Goal: Task Accomplishment & Management: Manage account settings

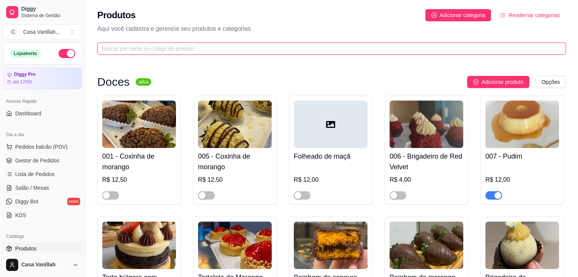
click at [154, 51] on input "text" at bounding box center [328, 48] width 453 height 8
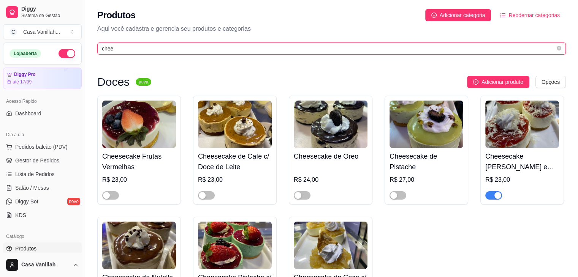
scroll to position [76, 0]
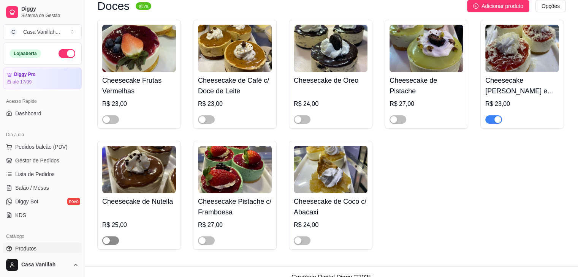
click at [106, 241] on div "button" at bounding box center [106, 240] width 7 height 7
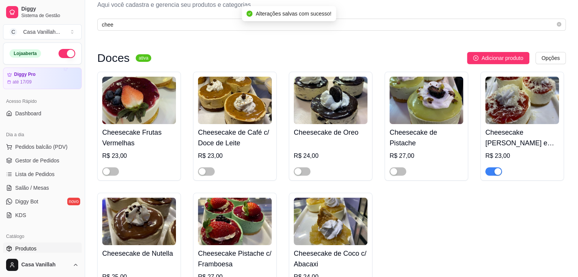
scroll to position [0, 0]
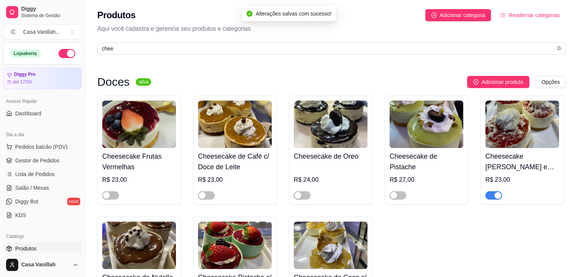
click at [179, 41] on div "Produtos Adicionar categoria Reodernar categorias Aqui você cadastra e gerencia…" at bounding box center [331, 29] width 493 height 59
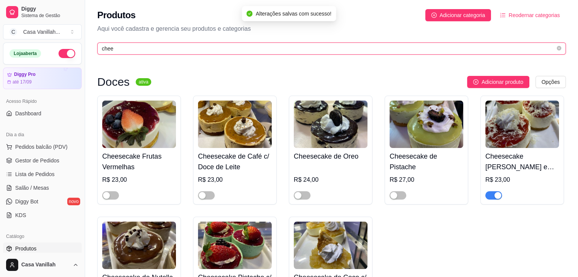
click at [179, 47] on input "chee" at bounding box center [328, 48] width 453 height 8
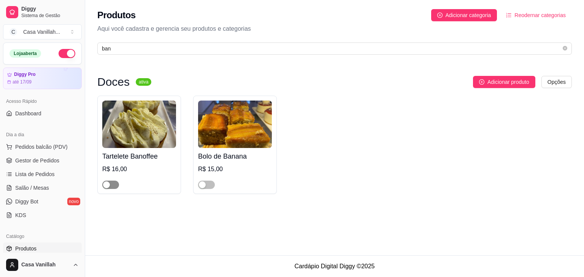
click at [108, 186] on div "button" at bounding box center [106, 185] width 7 height 7
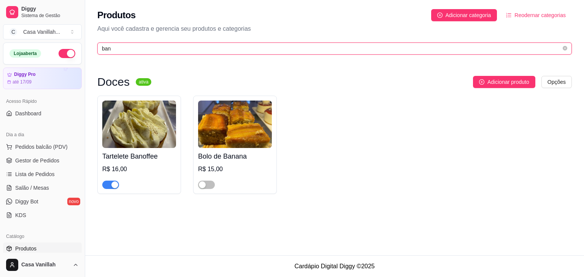
click at [185, 51] on input "ban" at bounding box center [331, 48] width 459 height 8
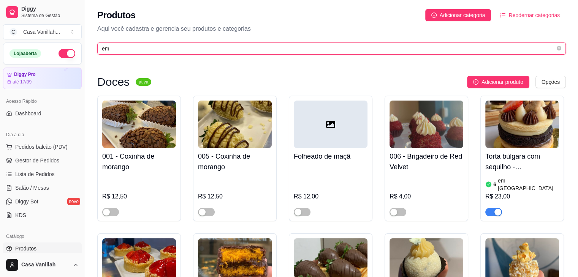
type input "emp"
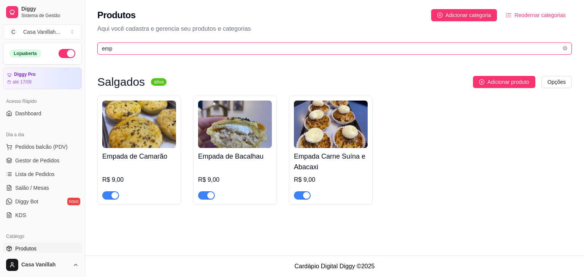
click at [169, 49] on input "emp" at bounding box center [331, 48] width 459 height 8
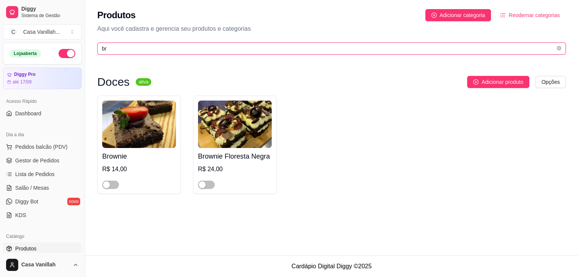
type input "b"
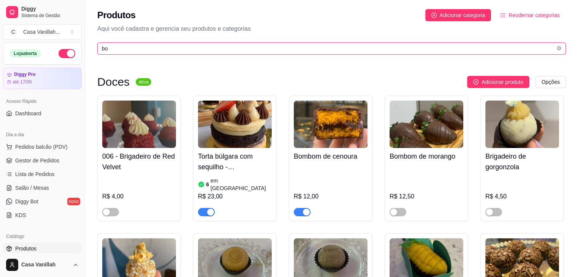
type input "b"
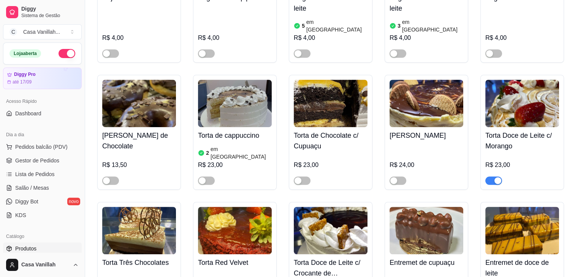
scroll to position [456, 0]
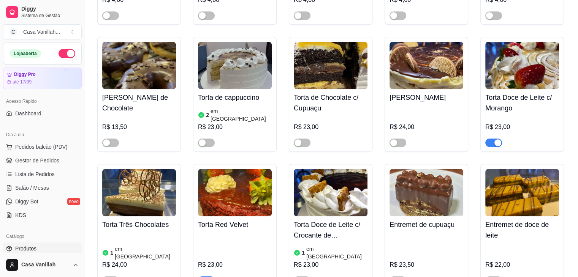
click at [497, 139] on div "button" at bounding box center [497, 142] width 7 height 7
click at [490, 139] on div "button" at bounding box center [489, 142] width 7 height 7
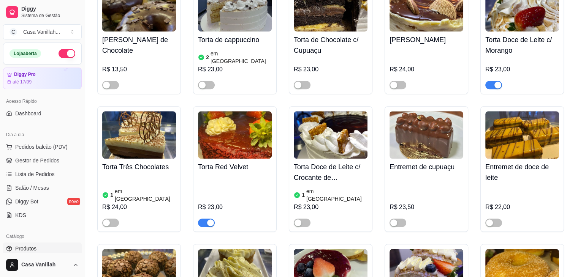
scroll to position [532, 0]
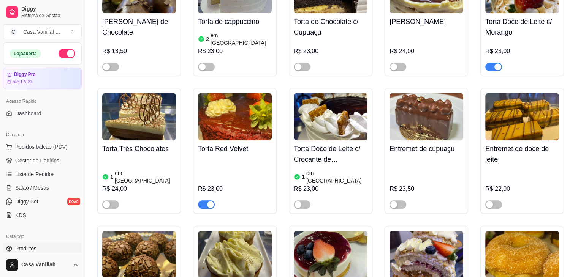
click at [210, 201] on div "button" at bounding box center [210, 204] width 7 height 7
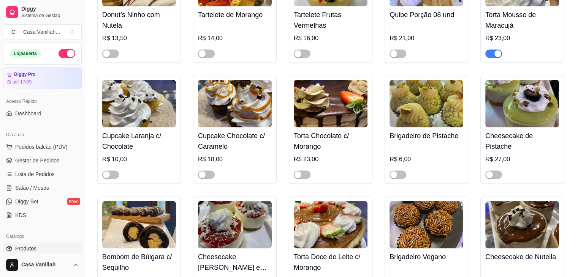
scroll to position [1558, 0]
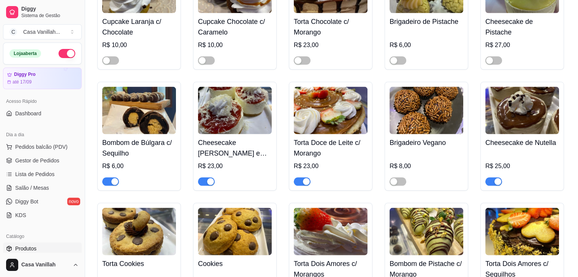
click at [209, 179] on div "button" at bounding box center [210, 182] width 7 height 7
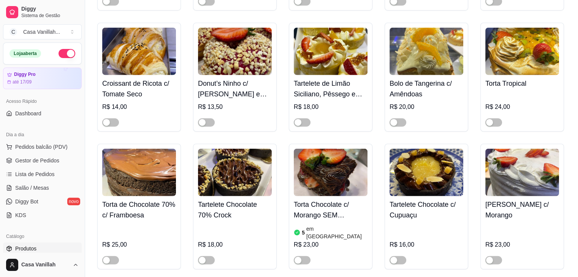
scroll to position [2014, 0]
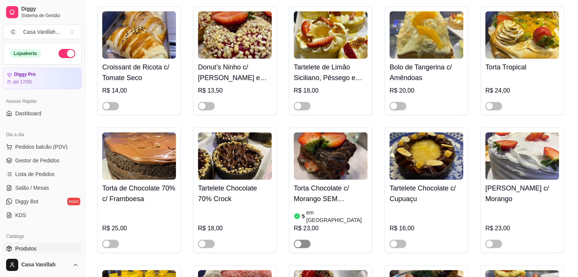
click at [298, 241] on div "button" at bounding box center [297, 244] width 7 height 7
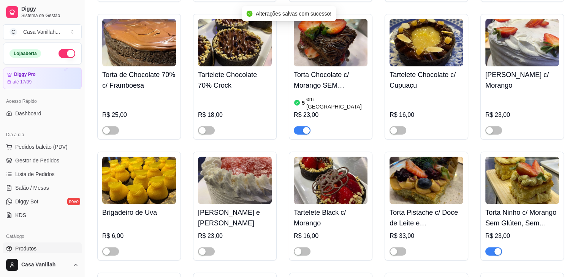
scroll to position [2128, 0]
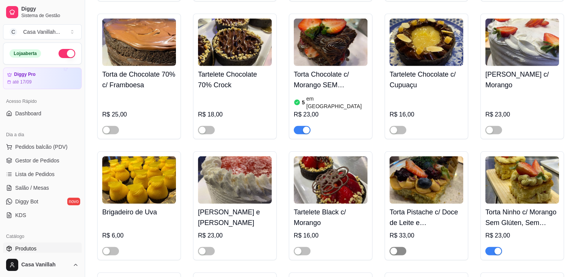
click at [394, 248] on div "button" at bounding box center [393, 251] width 7 height 7
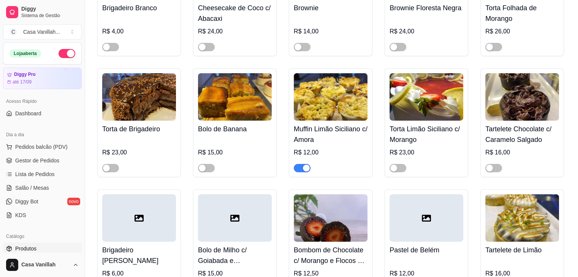
scroll to position [2584, 0]
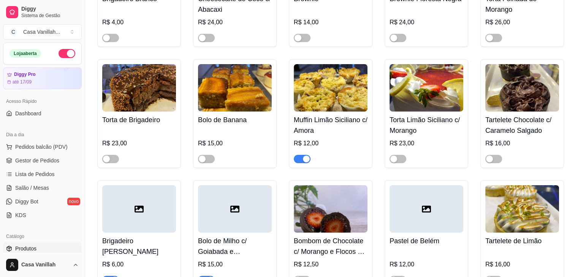
click at [306, 156] on div "button" at bounding box center [306, 159] width 7 height 7
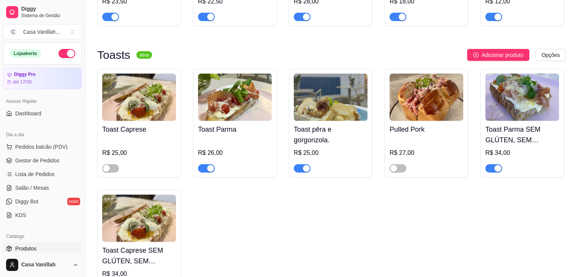
scroll to position [0, 0]
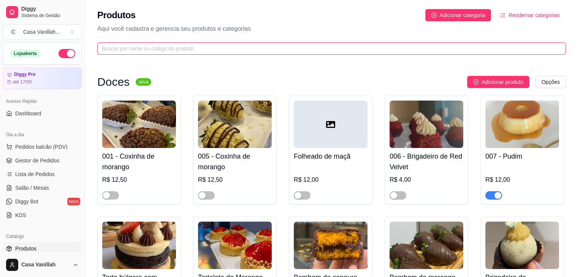
click at [167, 52] on input "text" at bounding box center [328, 48] width 453 height 8
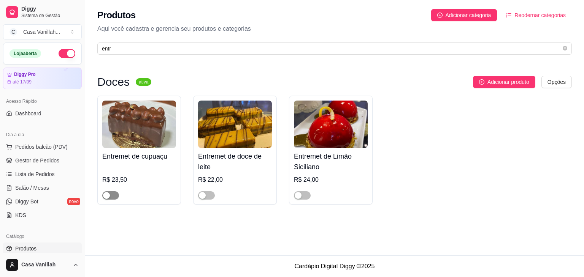
click at [106, 196] on div "button" at bounding box center [106, 195] width 7 height 7
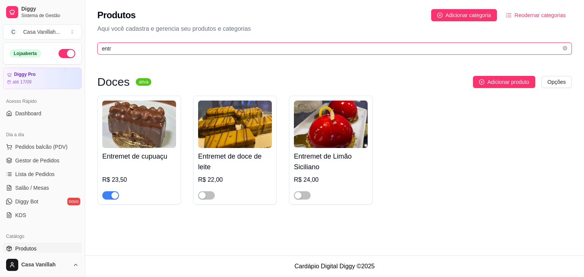
drag, startPoint x: 122, startPoint y: 47, endPoint x: 71, endPoint y: 42, distance: 50.9
click at [71, 42] on div "Diggy Sistema de Gestão C Casa Vanillah ... Loja aberta Diggy Pro até 17/09 Ace…" at bounding box center [292, 138] width 584 height 277
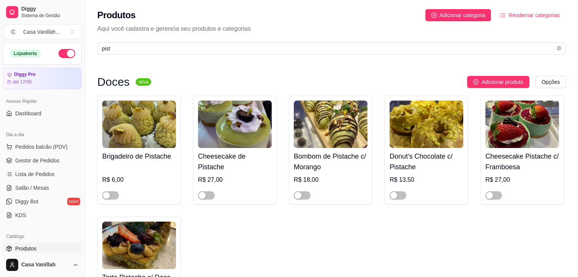
drag, startPoint x: 115, startPoint y: 53, endPoint x: 92, endPoint y: 47, distance: 23.1
click at [92, 47] on div "Produtos Adicionar categoria Reodernar categorias Aqui você cadastra e gerencia…" at bounding box center [331, 29] width 493 height 59
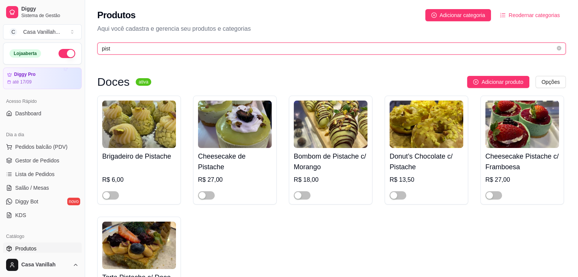
drag, startPoint x: 114, startPoint y: 47, endPoint x: 94, endPoint y: 45, distance: 19.8
click at [94, 45] on div "Produtos Adicionar categoria Reodernar categorias Aqui você cadastra e gerencia…" at bounding box center [331, 29] width 493 height 59
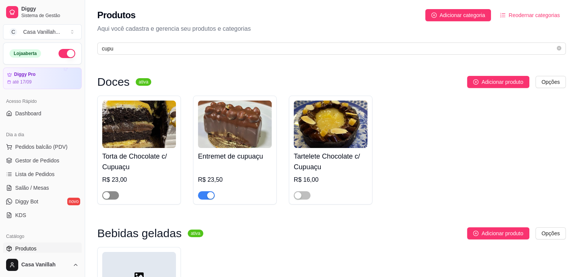
click at [108, 196] on div "button" at bounding box center [106, 195] width 7 height 7
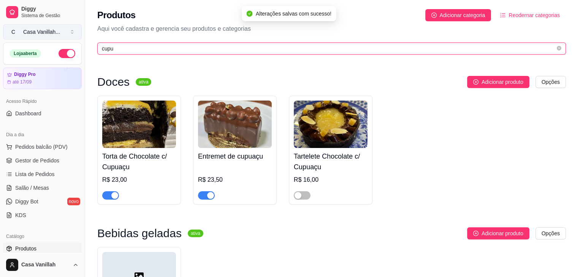
drag, startPoint x: 119, startPoint y: 47, endPoint x: 53, endPoint y: 33, distance: 68.0
click at [54, 33] on div "Diggy Sistema de Gestão C Casa Vanillah ... Loja aberta Diggy Pro até 17/09 Ace…" at bounding box center [289, 192] width 578 height 384
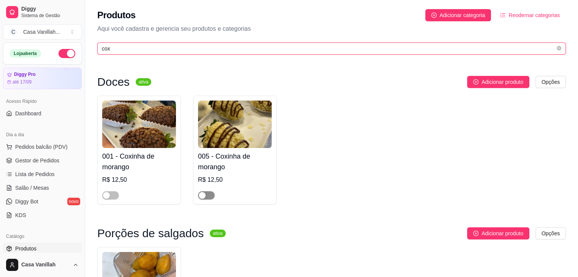
type input "cox"
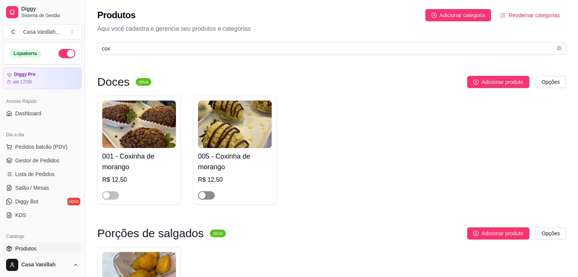
click at [210, 197] on span "button" at bounding box center [206, 195] width 17 height 8
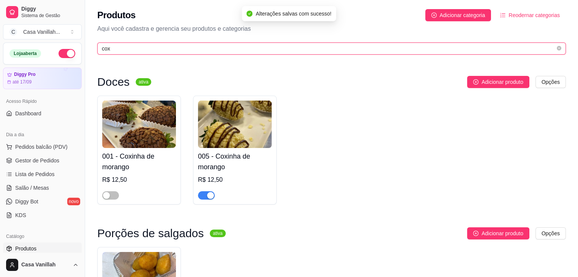
drag, startPoint x: 117, startPoint y: 52, endPoint x: 54, endPoint y: 54, distance: 63.5
click at [85, 44] on div "Diggy Sistema de Gestão C Casa Vanillah ... Loja aberta Diggy Pro até 17/09 Ace…" at bounding box center [289, 192] width 578 height 384
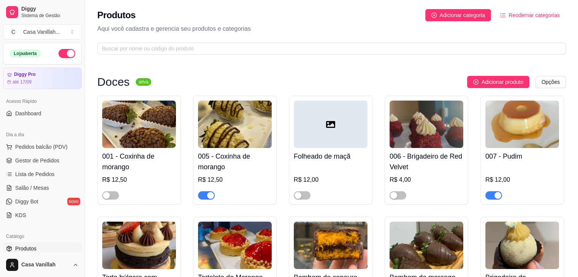
click at [225, 55] on div "Produtos Adicionar categoria Reodernar categorias Aqui você cadastra e gerencia…" at bounding box center [331, 29] width 493 height 59
drag, startPoint x: 222, startPoint y: 54, endPoint x: 227, endPoint y: 46, distance: 9.7
click at [222, 53] on span at bounding box center [331, 49] width 468 height 12
click at [228, 44] on span at bounding box center [331, 49] width 468 height 12
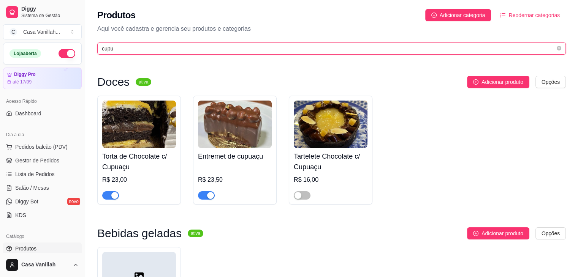
drag, startPoint x: 161, startPoint y: 47, endPoint x: 51, endPoint y: 40, distance: 110.8
click at [51, 40] on div "Diggy Sistema de Gestão C Casa Vanillah ... Loja aberta Diggy Pro até 17/09 Ace…" at bounding box center [289, 192] width 578 height 384
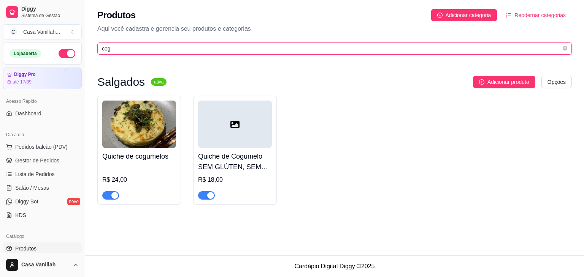
type input "cog"
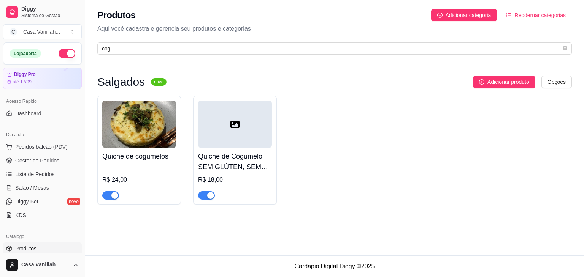
drag, startPoint x: 114, startPoint y: 193, endPoint x: 119, endPoint y: 193, distance: 4.6
click at [115, 193] on div "button" at bounding box center [114, 195] width 7 height 7
